Goal: Transaction & Acquisition: Book appointment/travel/reservation

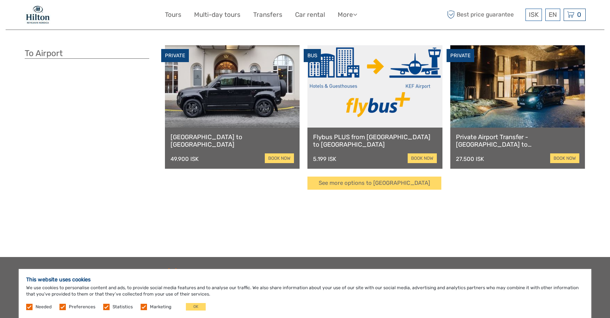
scroll to position [191, 0]
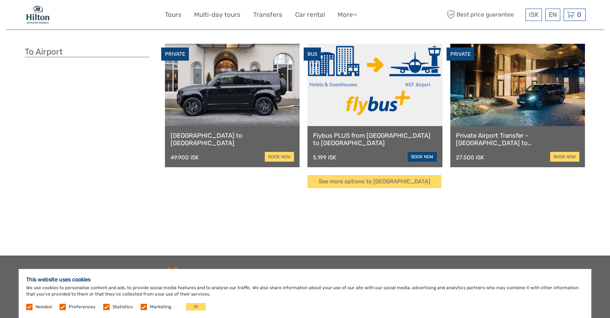
click at [419, 158] on link "book now" at bounding box center [422, 157] width 29 height 10
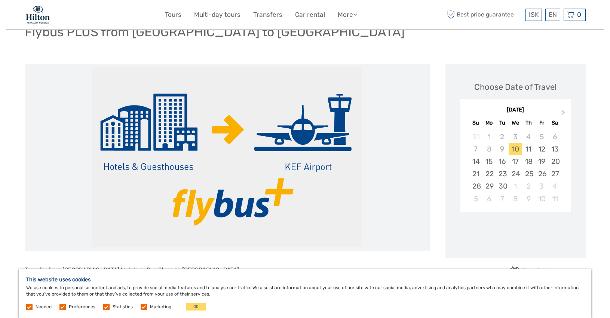
scroll to position [65, 0]
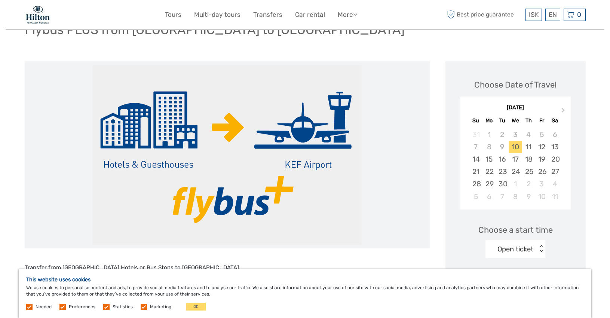
click at [141, 306] on label at bounding box center [144, 307] width 6 height 6
click at [0, 0] on input "checkbox" at bounding box center [0, 0] width 0 height 0
click at [106, 308] on label at bounding box center [106, 307] width 6 height 6
click at [0, 0] on input "checkbox" at bounding box center [0, 0] width 0 height 0
click at [64, 308] on label at bounding box center [62, 307] width 6 height 6
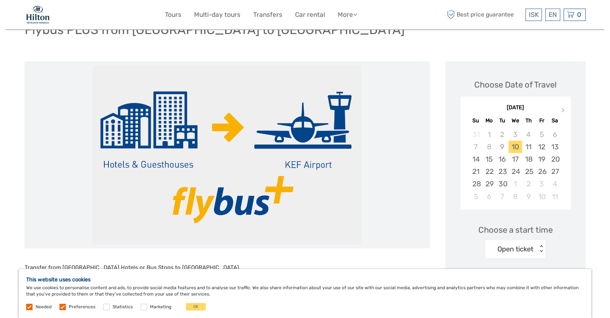
click at [0, 0] on input "checkbox" at bounding box center [0, 0] width 0 height 0
click at [194, 305] on button "OK" at bounding box center [196, 306] width 20 height 7
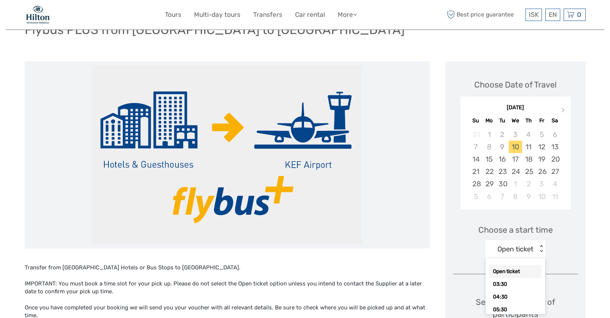
click at [538, 248] on div "< >" at bounding box center [541, 249] width 6 height 8
click at [541, 247] on div "< >" at bounding box center [541, 249] width 6 height 8
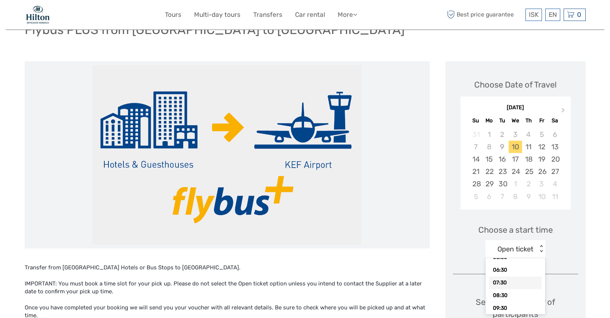
click at [507, 282] on div "07:30" at bounding box center [515, 282] width 52 height 13
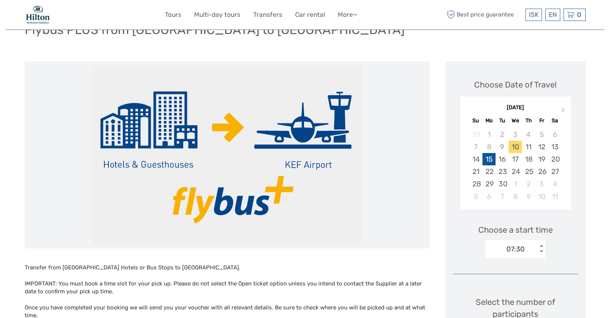
click at [489, 163] on div "15" at bounding box center [488, 159] width 13 height 12
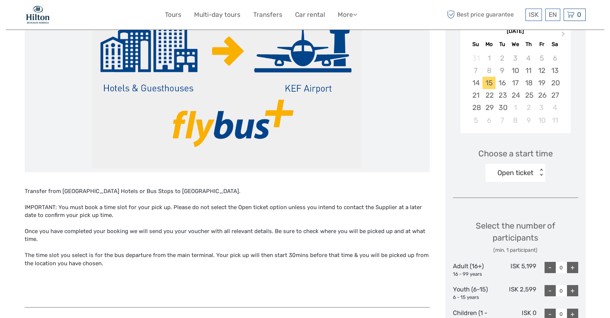
scroll to position [142, 0]
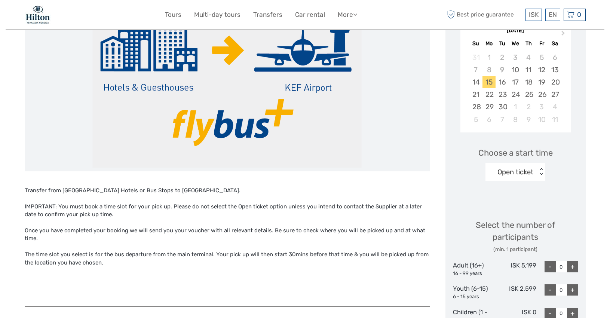
click at [541, 170] on div "< >" at bounding box center [541, 172] width 6 height 8
click at [510, 222] on div "07:30" at bounding box center [515, 221] width 52 height 13
click at [572, 265] on div "+" at bounding box center [572, 266] width 11 height 11
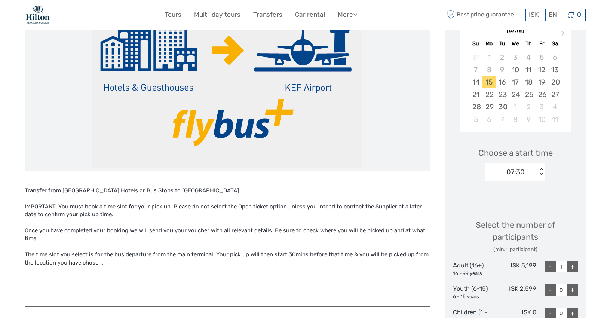
type input "2"
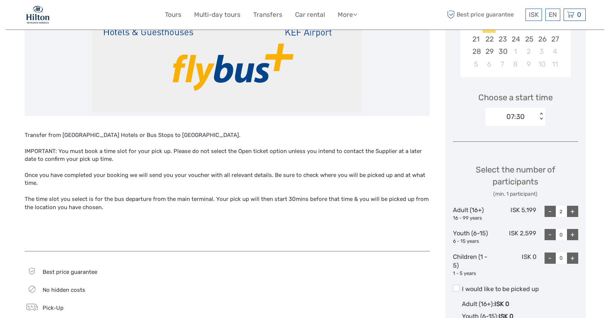
scroll to position [195, 0]
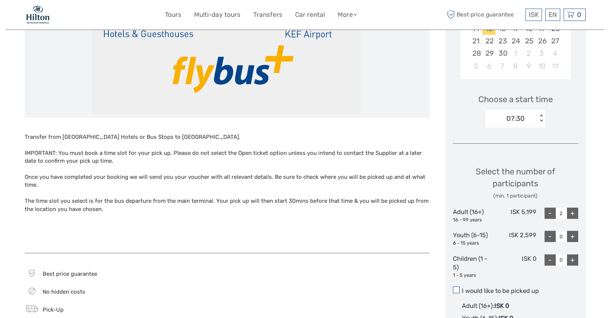
click at [454, 291] on span at bounding box center [456, 289] width 7 height 7
click at [462, 288] on input "I would like to be picked up" at bounding box center [462, 288] width 0 height 0
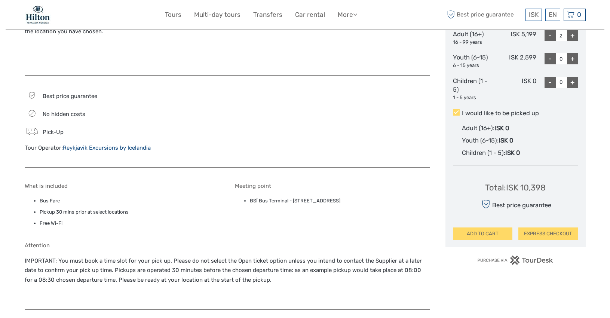
scroll to position [376, 0]
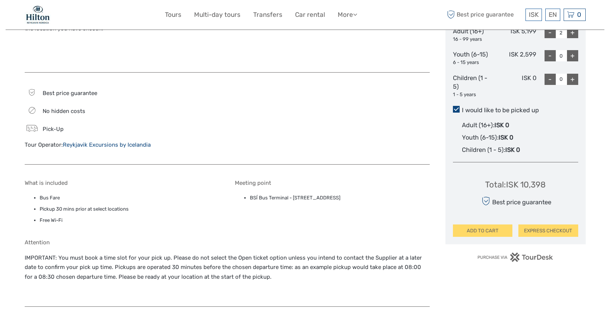
click at [457, 110] on span at bounding box center [456, 109] width 7 height 7
click at [462, 107] on input "I would like to be picked up" at bounding box center [462, 107] width 0 height 0
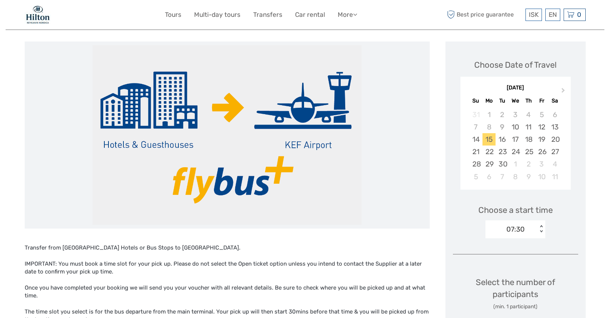
scroll to position [80, 0]
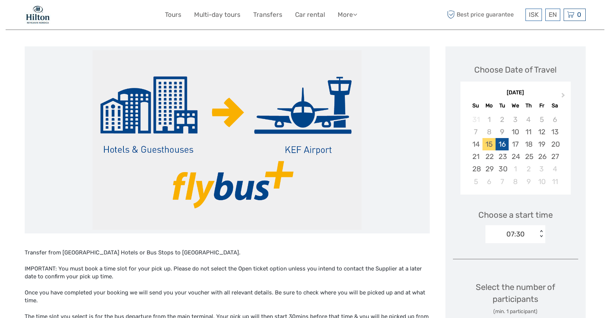
click at [503, 145] on div "16" at bounding box center [501, 144] width 13 height 12
click at [532, 142] on div "18" at bounding box center [528, 144] width 13 height 12
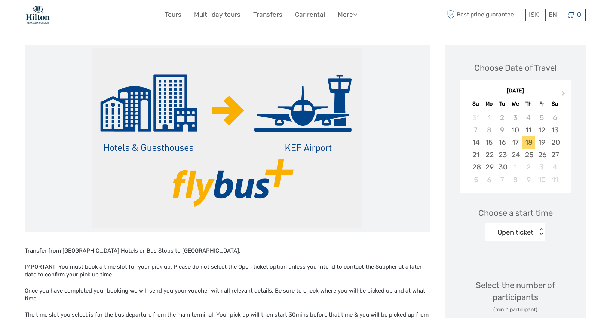
scroll to position [0, 0]
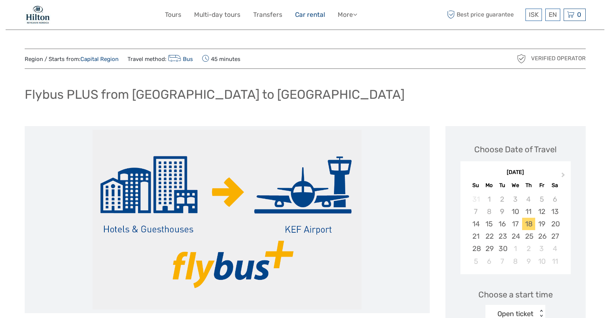
click at [309, 16] on link "Car rental" at bounding box center [310, 14] width 30 height 11
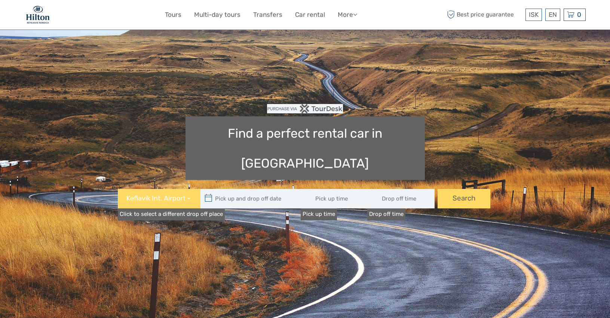
type input "08:00"
type input "11/09/2025"
type input "12/09/2025"
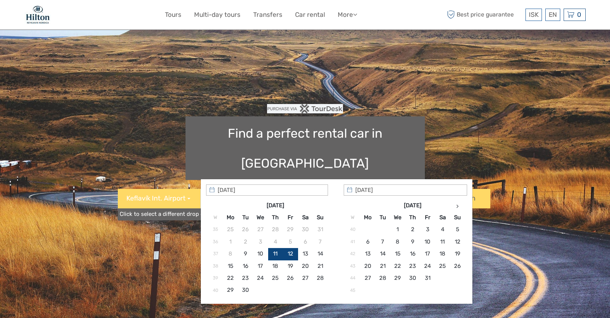
click at [254, 189] on input "text" at bounding box center [250, 198] width 101 height 19
type input "16/09/2025"
type input "18/09/2025"
type input "[DATE] - [DATE]"
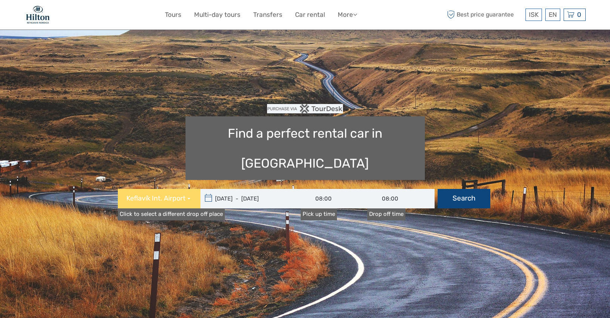
click at [465, 189] on button "Search" at bounding box center [463, 198] width 53 height 19
type input "16/09/2025 - 18/09/2025"
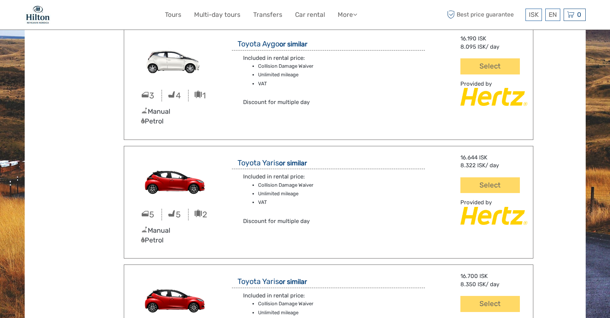
scroll to position [185, 0]
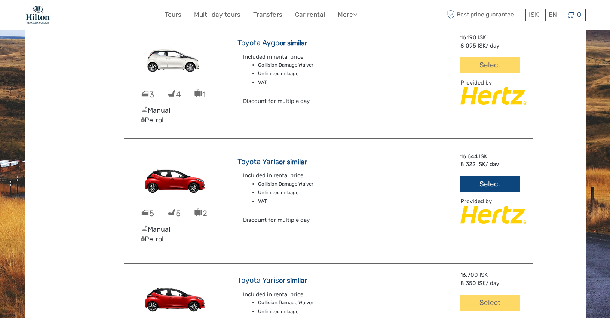
click at [491, 185] on button "Select" at bounding box center [489, 184] width 59 height 16
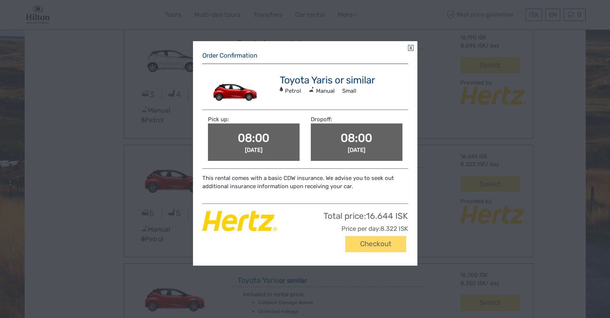
click at [409, 48] on link at bounding box center [411, 48] width 6 height 6
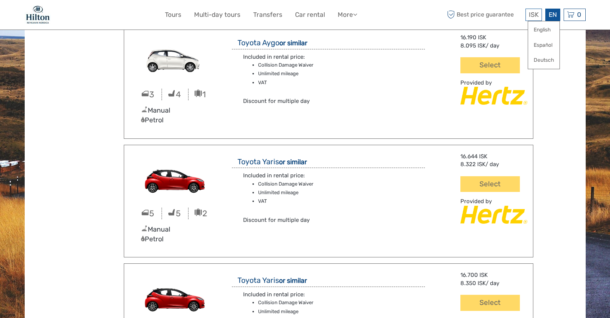
click at [552, 17] on div "EN English Español Deutsch" at bounding box center [552, 15] width 15 height 12
click at [546, 32] on link "English" at bounding box center [543, 29] width 31 height 13
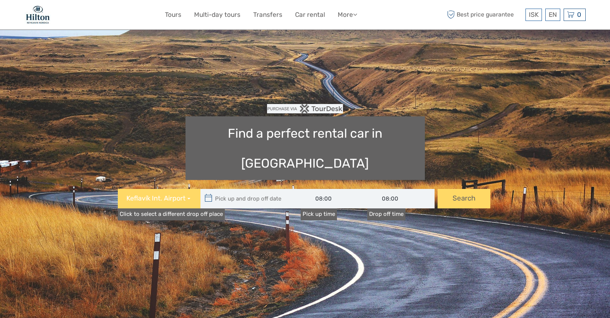
type input "[DATE]"
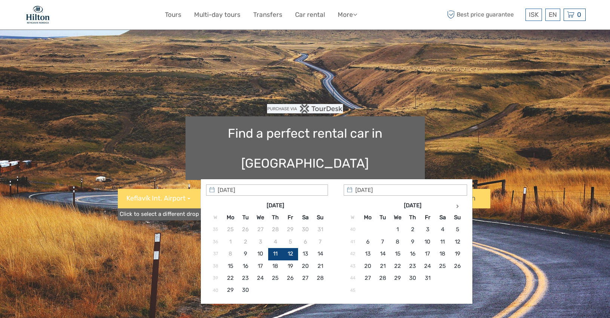
click at [245, 189] on input "text" at bounding box center [250, 198] width 101 height 19
type input "[DATE]"
type input "18/09/2025"
type input "16/09/2025 - 18/09/2025"
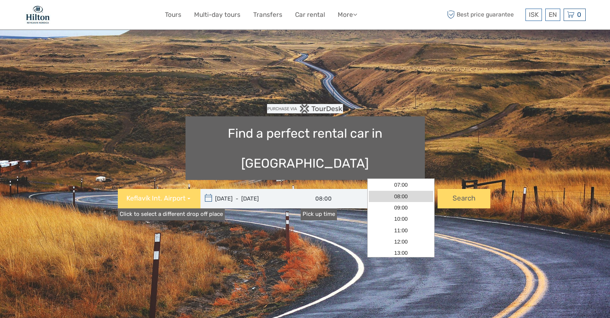
click at [398, 189] on input "08:00" at bounding box center [400, 198] width 67 height 19
click at [412, 197] on link "08:00" at bounding box center [401, 196] width 64 height 11
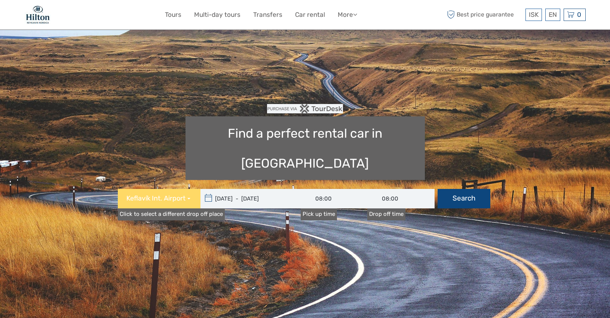
click at [462, 189] on button "Search" at bounding box center [463, 198] width 53 height 19
type input "16/09/2025 - 18/09/2025"
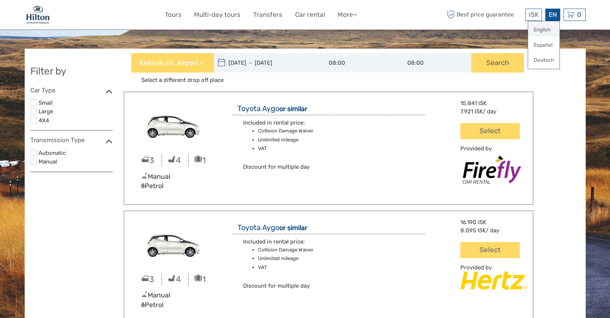
click at [546, 29] on link "English" at bounding box center [543, 29] width 31 height 13
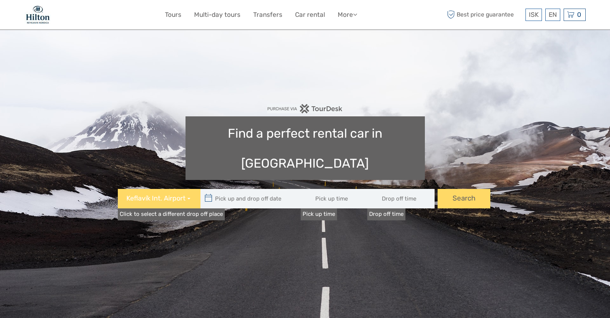
type input "08:00"
click at [552, 15] on div "EN English Español Deutsch" at bounding box center [552, 15] width 15 height 12
click at [543, 33] on link "English" at bounding box center [543, 29] width 31 height 13
type input "08:00"
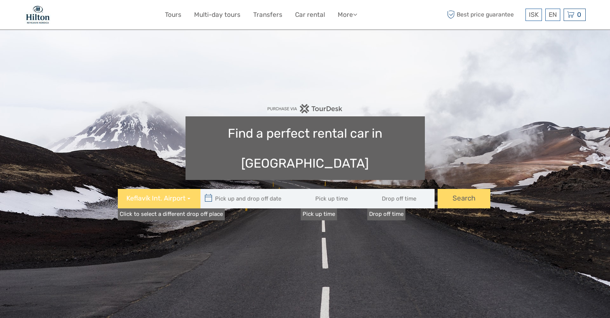
type input "08:00"
type input "11/09/2025"
type input "12/09/2025"
click at [271, 189] on input "text" at bounding box center [250, 198] width 101 height 19
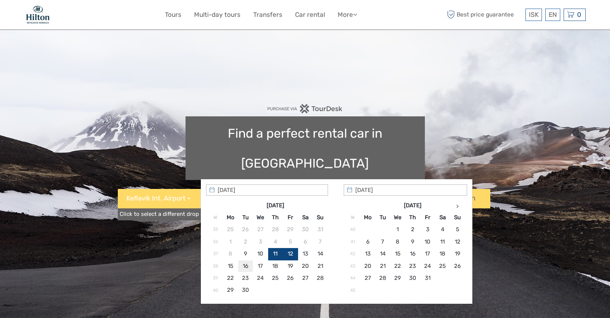
type input "16/09/2025"
type input "18/09/2025"
type input "16/09/2025 - 18/09/2025"
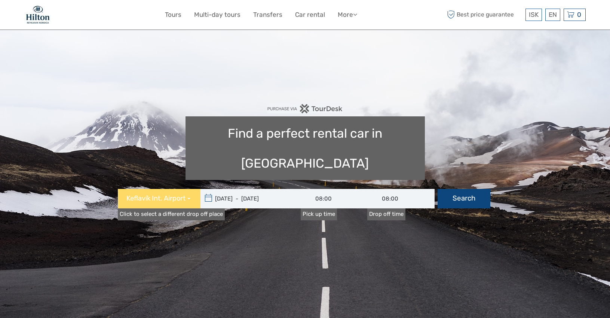
click at [465, 189] on button "Search" at bounding box center [463, 198] width 53 height 19
type input "16/09/2025 - 18/09/2025"
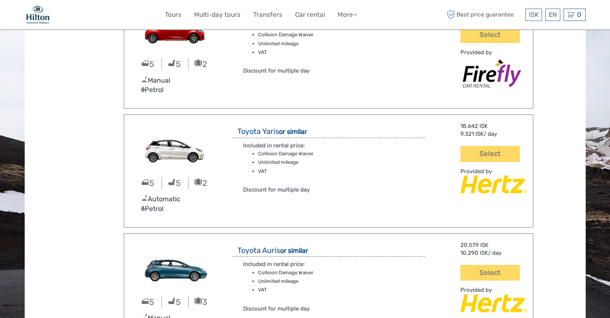
scroll to position [451, 0]
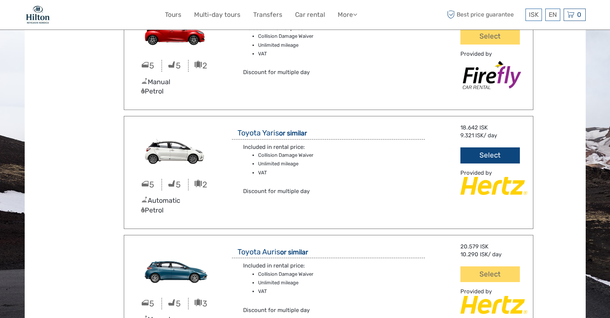
click at [486, 157] on button "Select" at bounding box center [489, 155] width 59 height 16
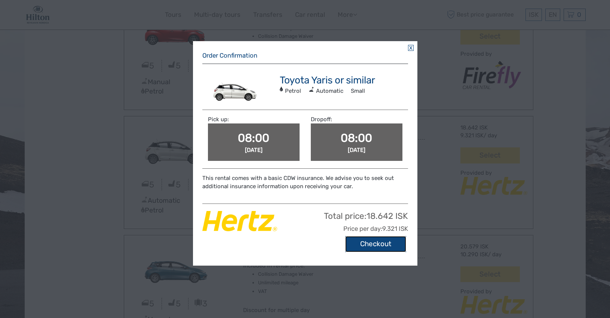
click at [375, 246] on button "Checkout" at bounding box center [375, 244] width 61 height 16
